Goal: Find specific page/section: Find specific page/section

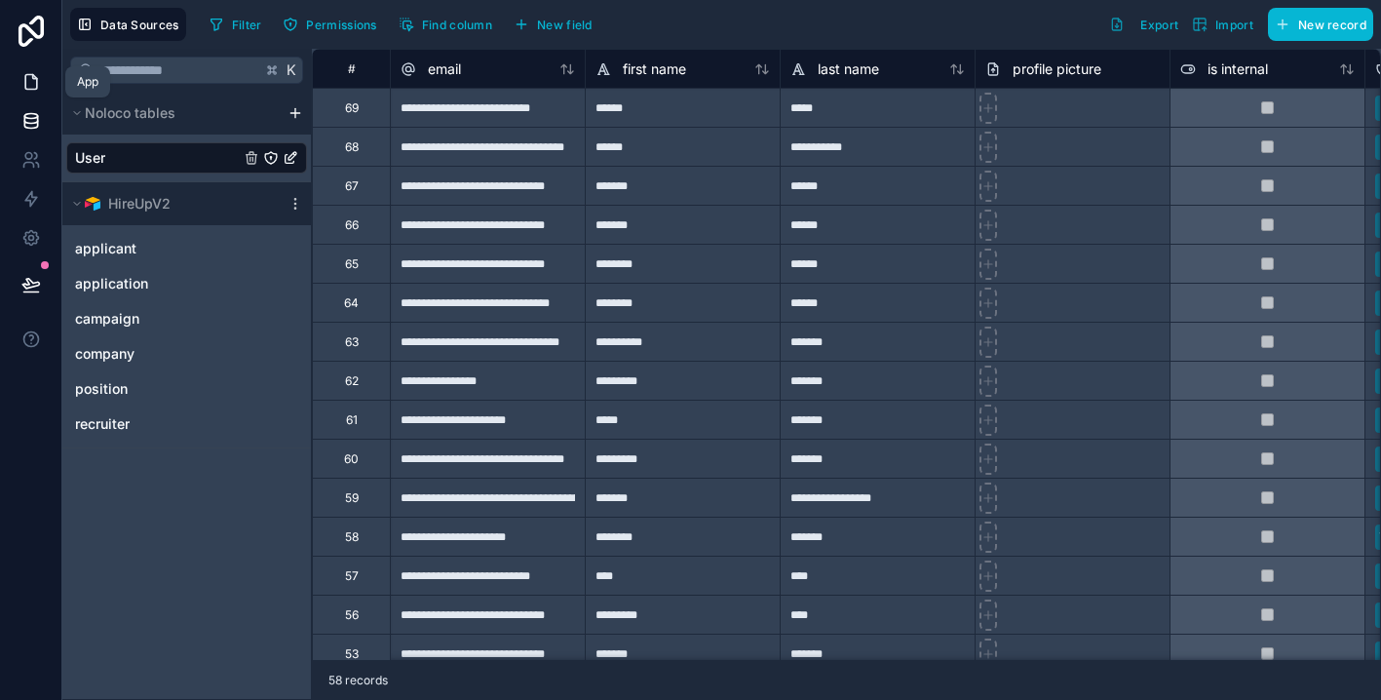
click at [21, 86] on icon at bounding box center [30, 81] width 19 height 19
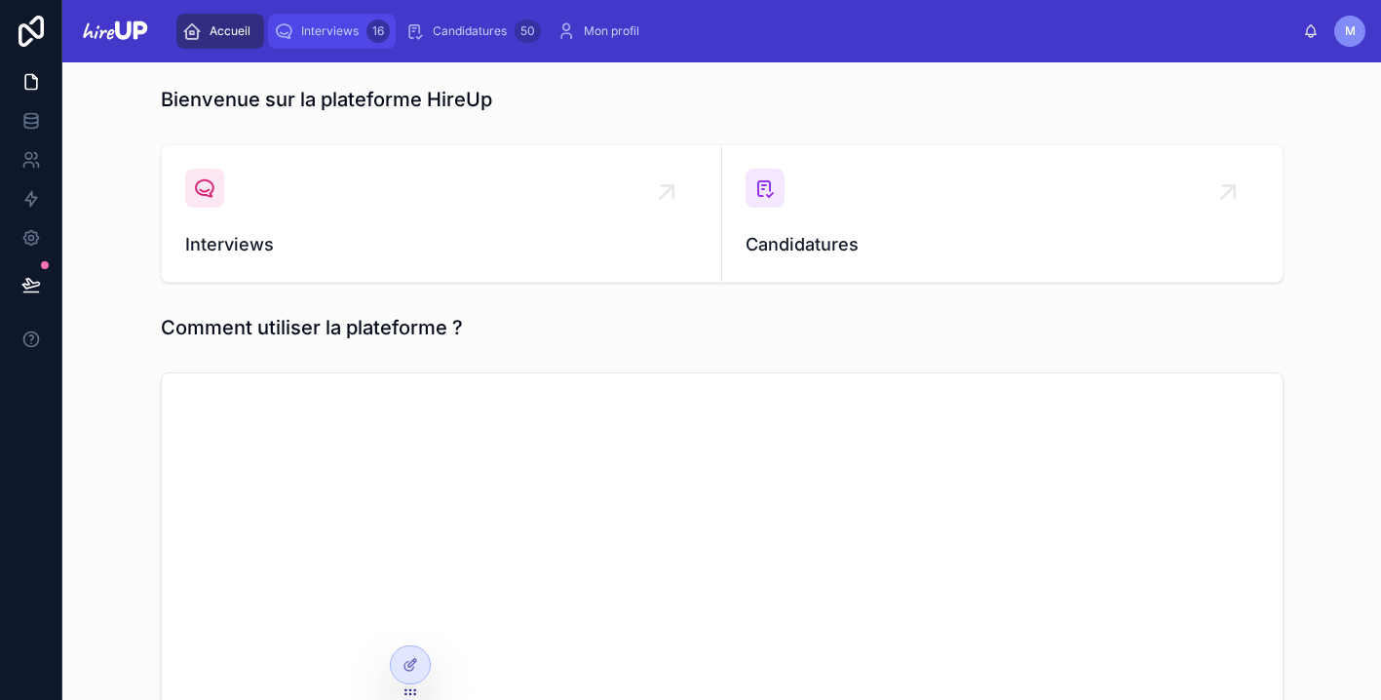
click at [339, 32] on span "Interviews" at bounding box center [330, 31] width 58 height 16
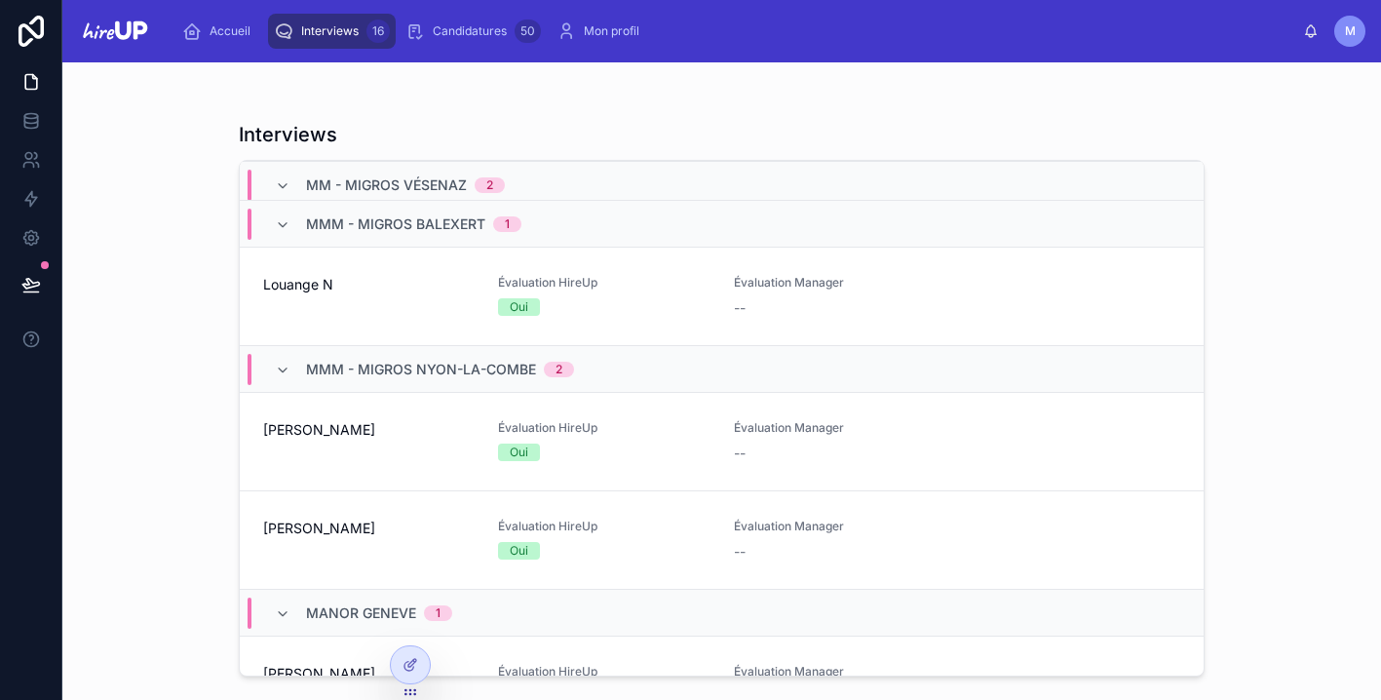
scroll to position [1622, 0]
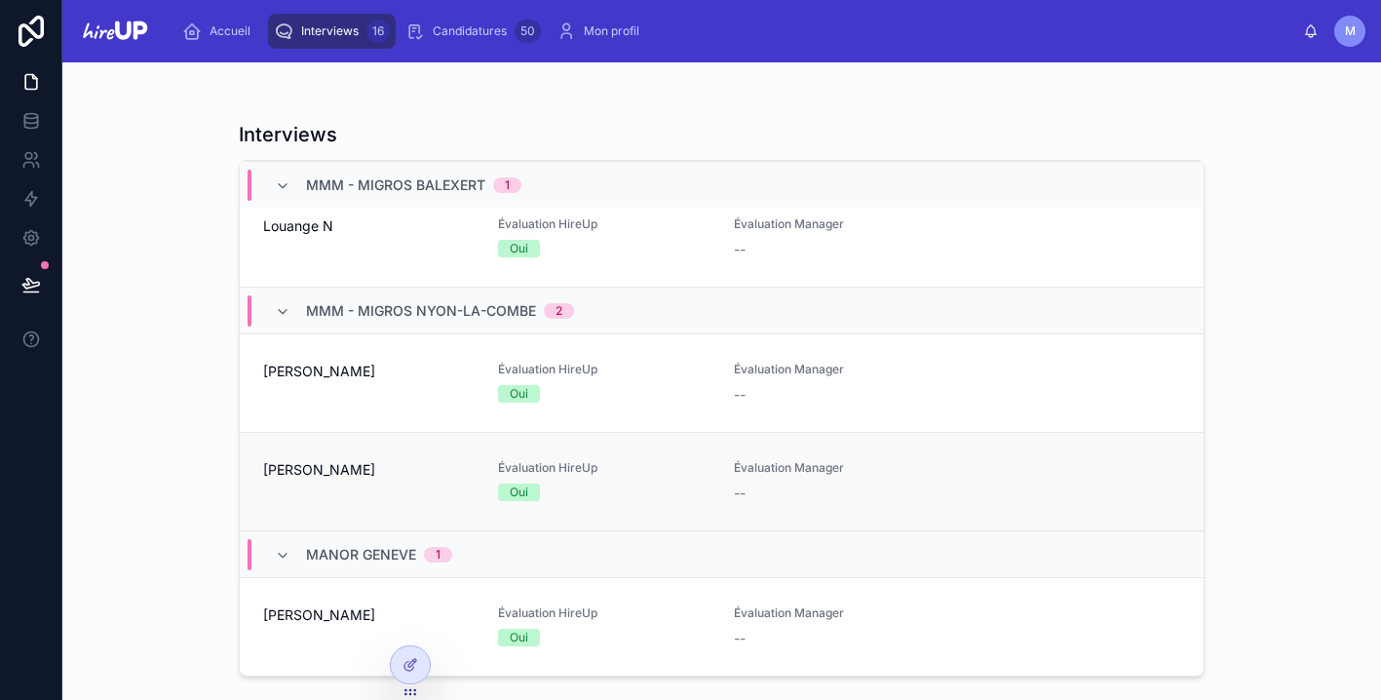
click at [397, 486] on div "[PERSON_NAME]" at bounding box center [369, 481] width 212 height 43
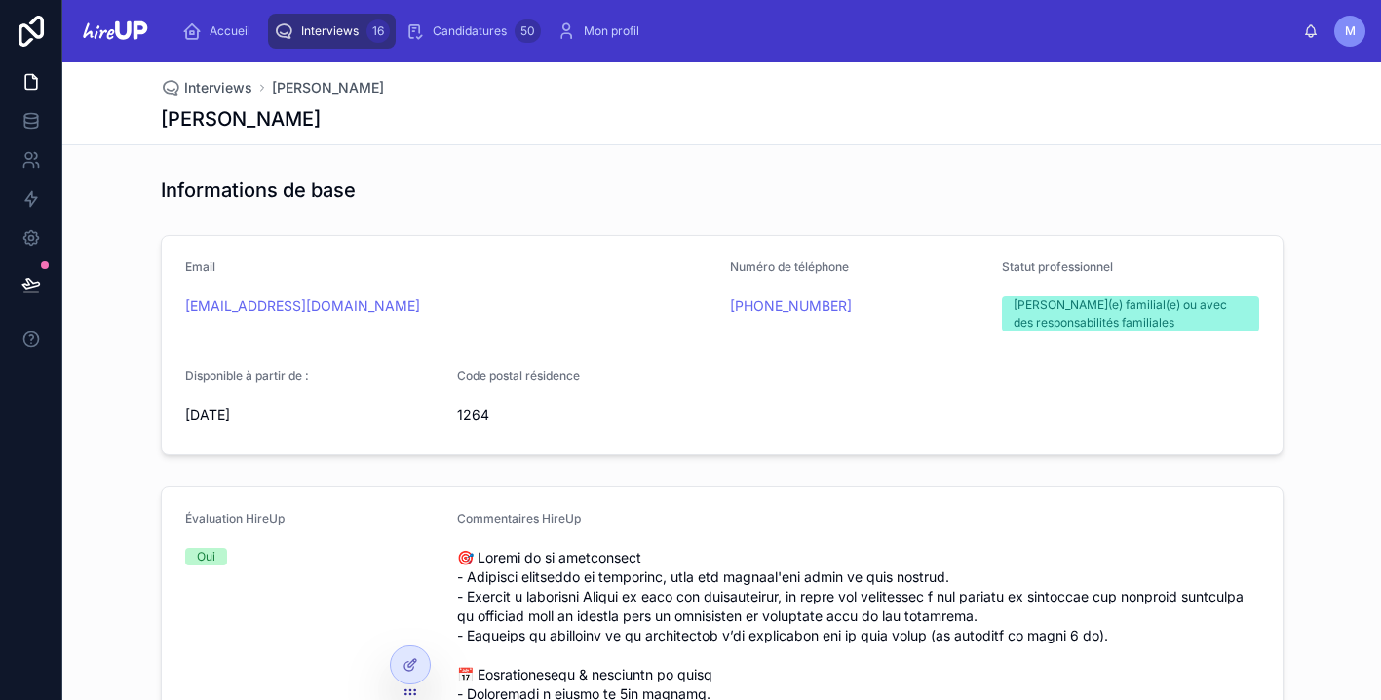
click at [331, 32] on span "Interviews" at bounding box center [330, 31] width 58 height 16
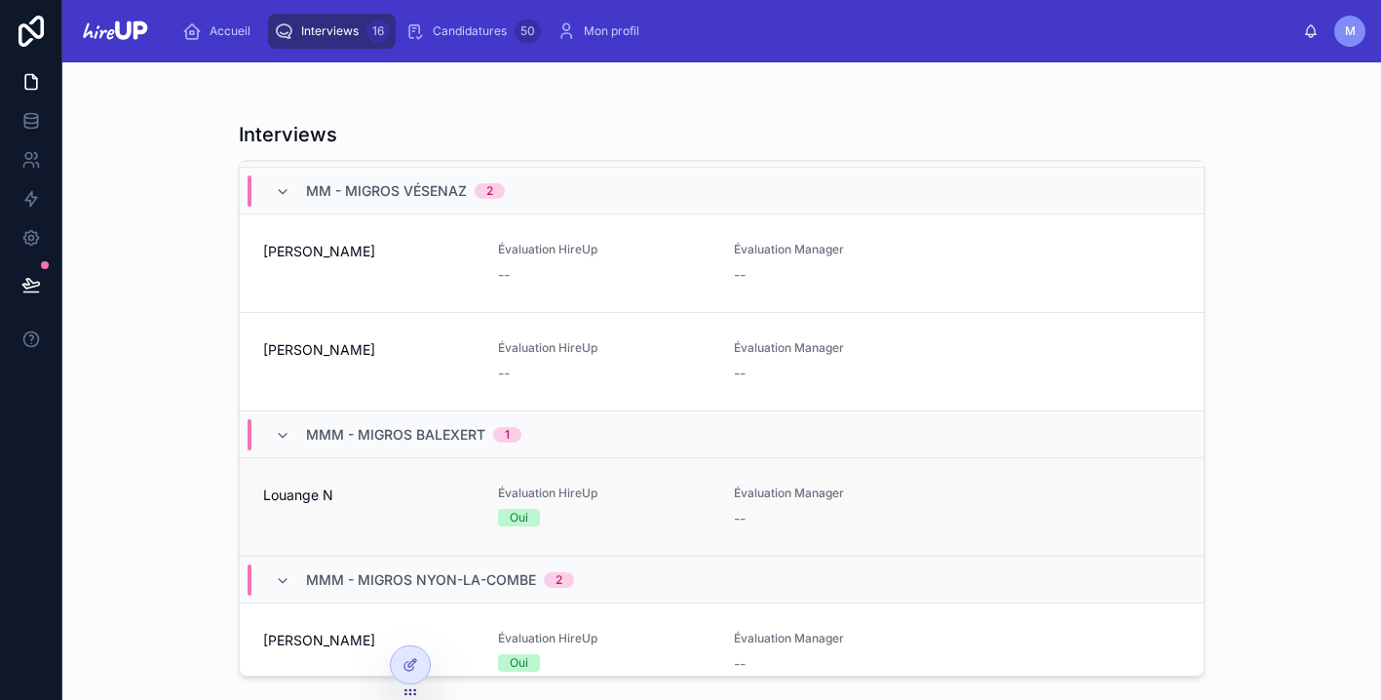
scroll to position [1622, 0]
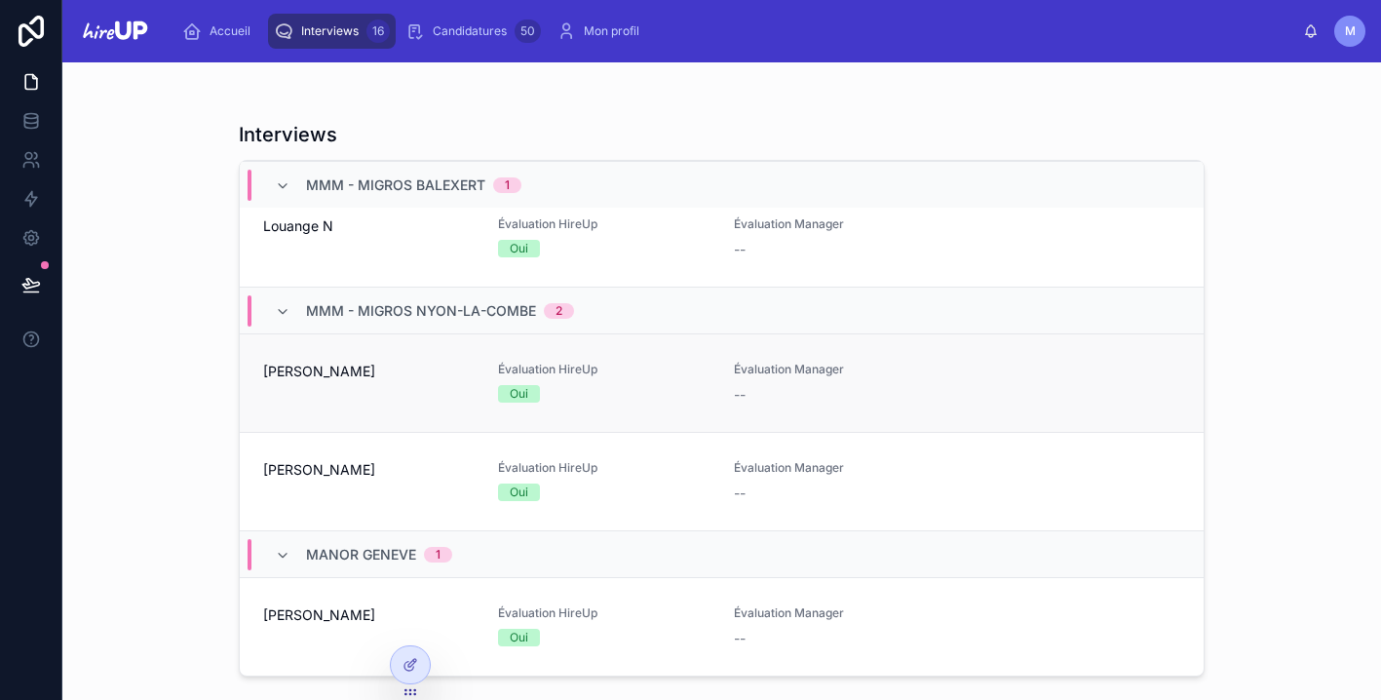
click at [351, 383] on div "[PERSON_NAME]" at bounding box center [369, 383] width 212 height 43
